Goal: Task Accomplishment & Management: Manage account settings

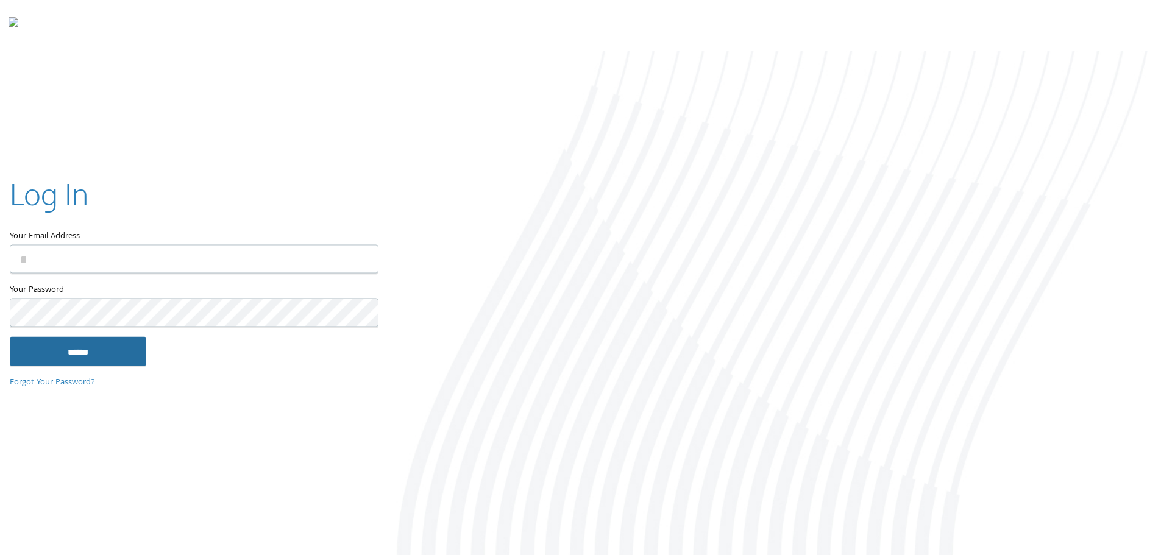
type input "**********"
click at [111, 356] on input "******" at bounding box center [78, 350] width 136 height 29
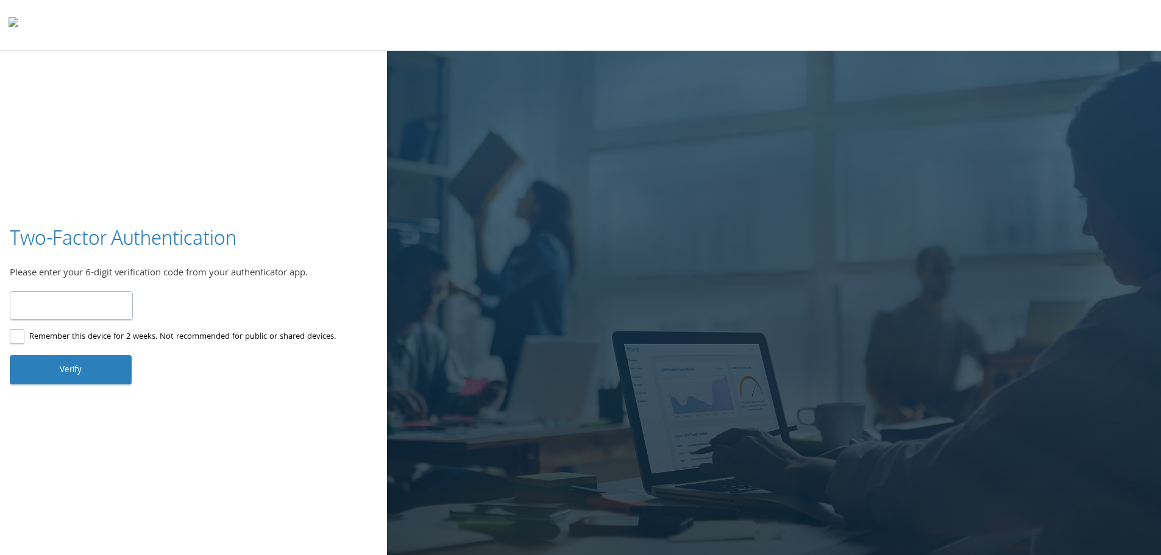
click at [91, 302] on input "number" at bounding box center [71, 305] width 123 height 29
type input "******"
